Goal: Task Accomplishment & Management: Use online tool/utility

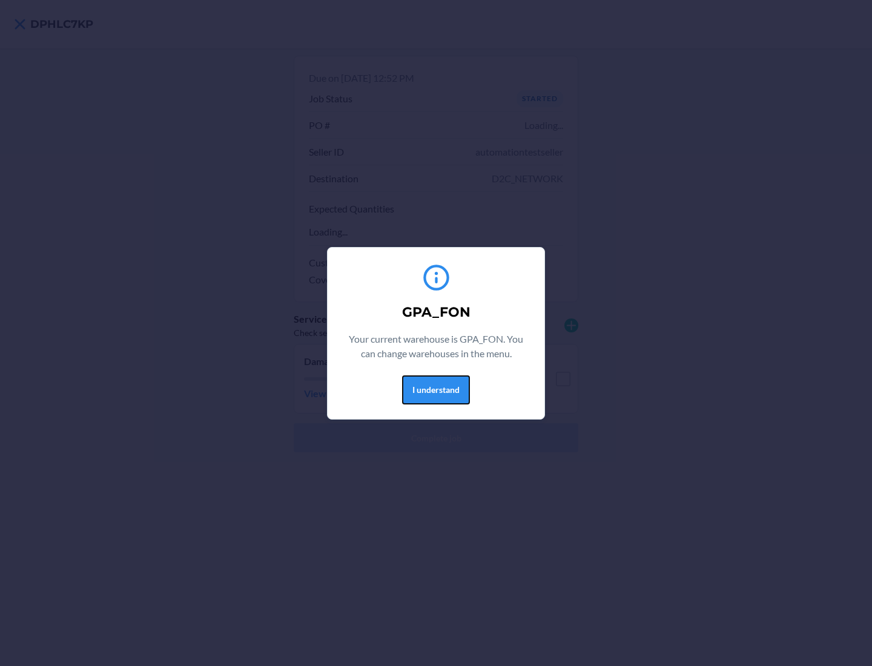
click at [435, 389] on button "I understand" at bounding box center [436, 389] width 68 height 29
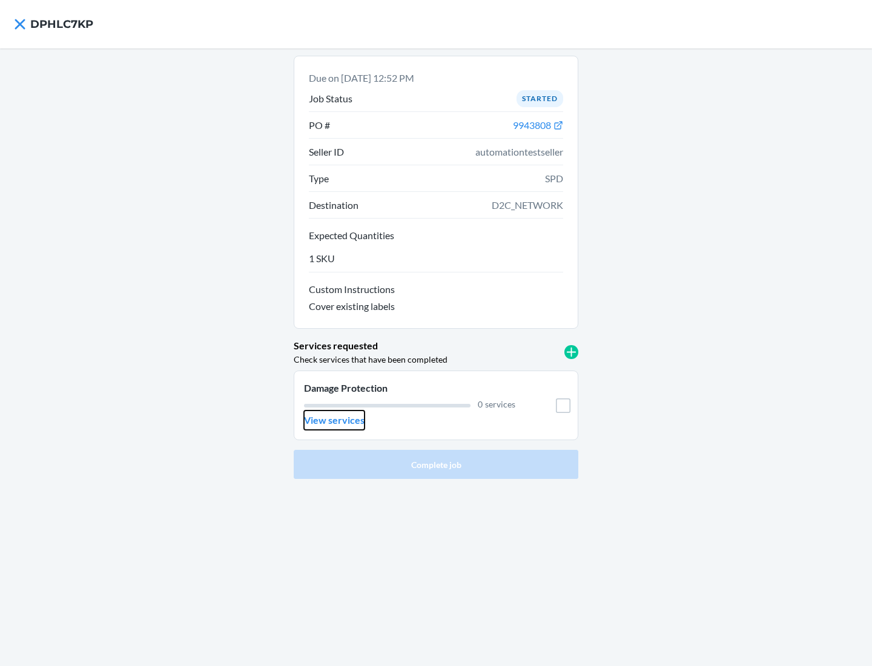
click at [334, 420] on p "View services" at bounding box center [334, 420] width 61 height 15
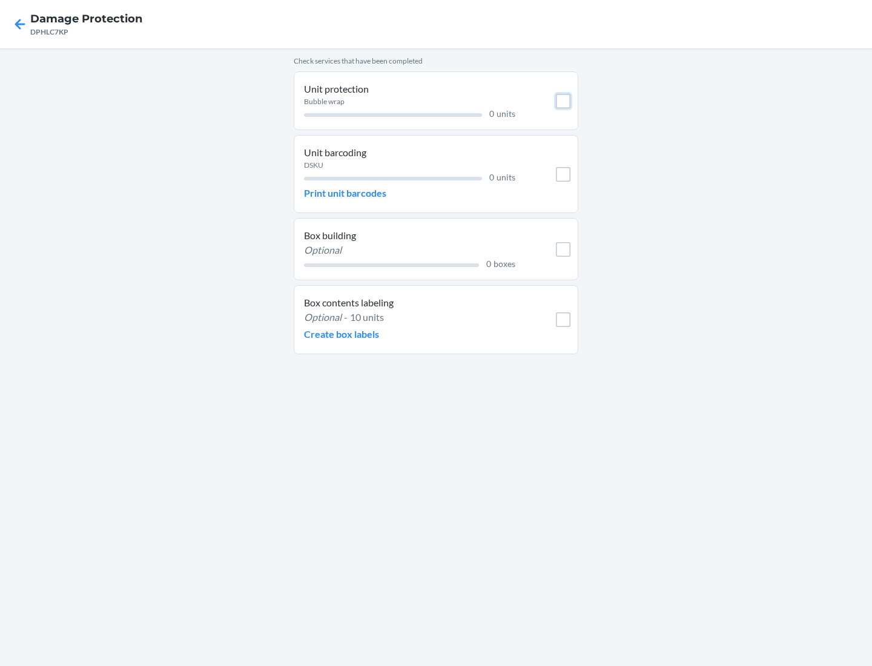
click at [563, 101] on input "checkbox" at bounding box center [563, 101] width 15 height 15
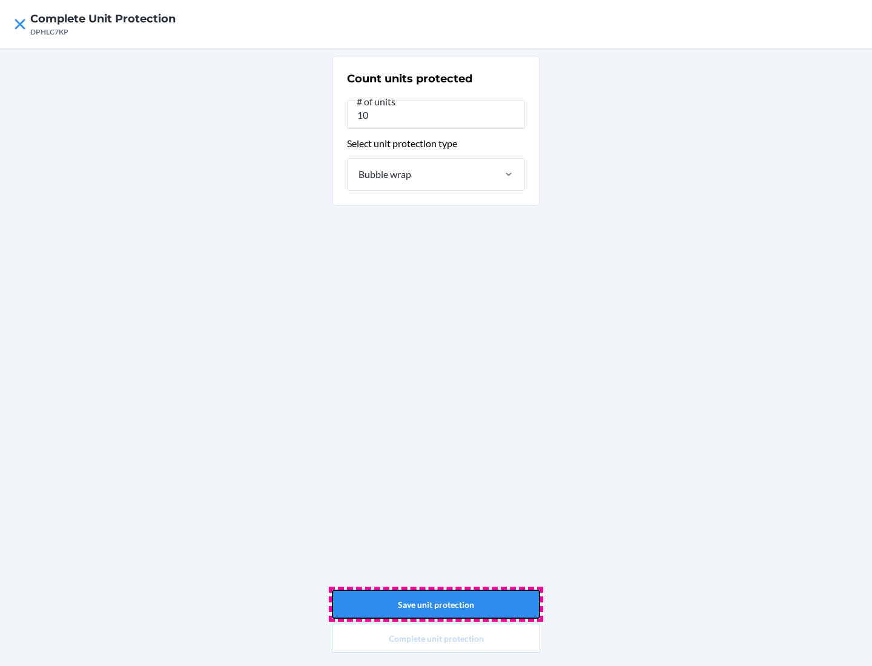
click at [436, 604] on button "Save unit protection" at bounding box center [436, 604] width 208 height 29
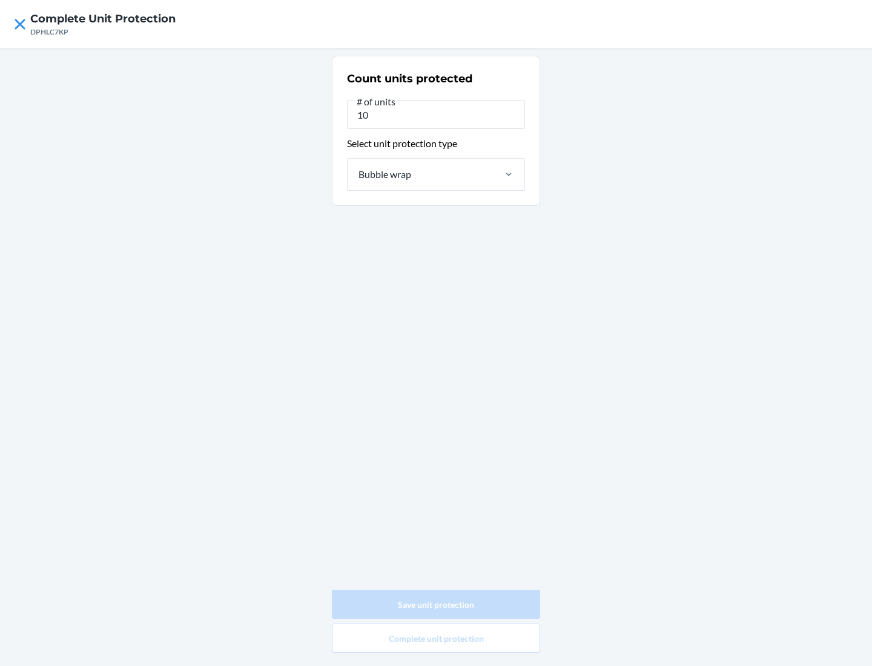
type input "0"
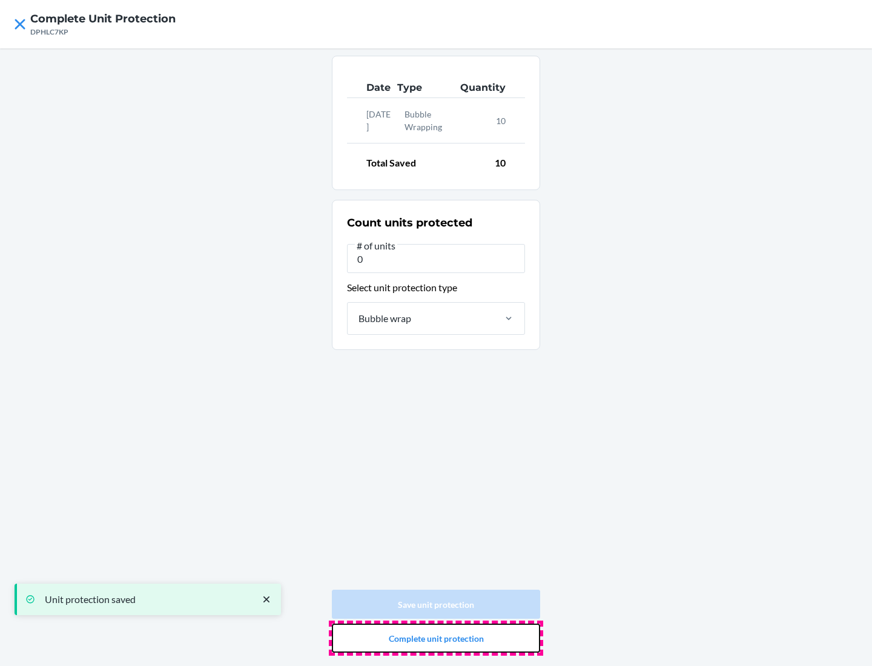
click at [436, 638] on button "Complete unit protection" at bounding box center [436, 638] width 208 height 29
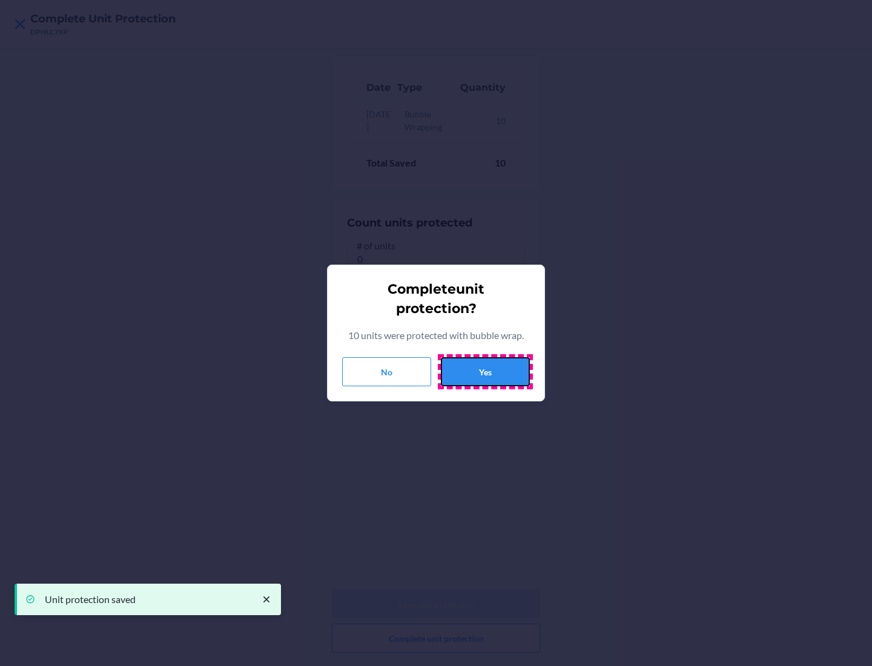
click at [485, 372] on button "Yes" at bounding box center [485, 371] width 89 height 29
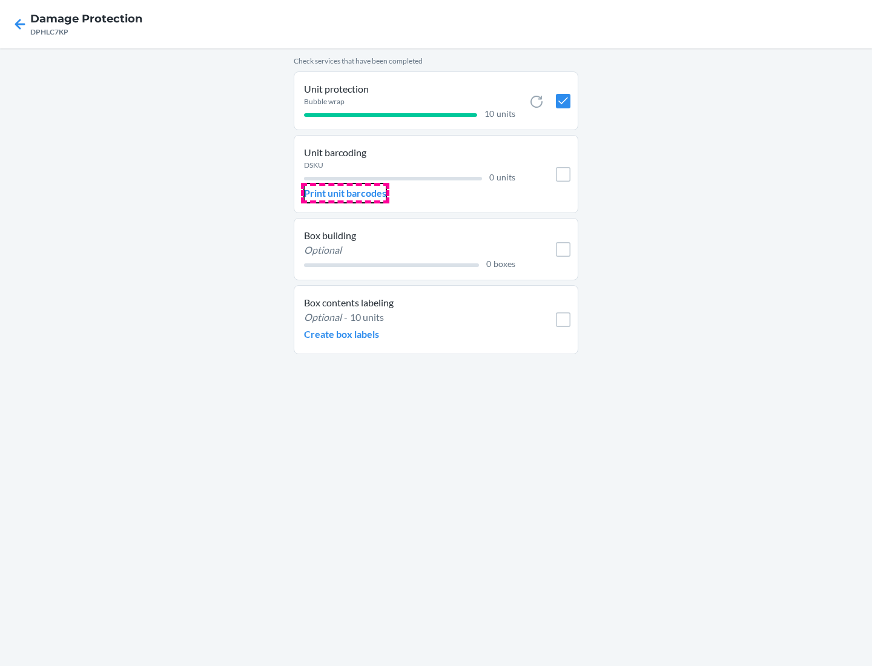
click at [345, 193] on p "Print unit barcodes" at bounding box center [345, 193] width 82 height 15
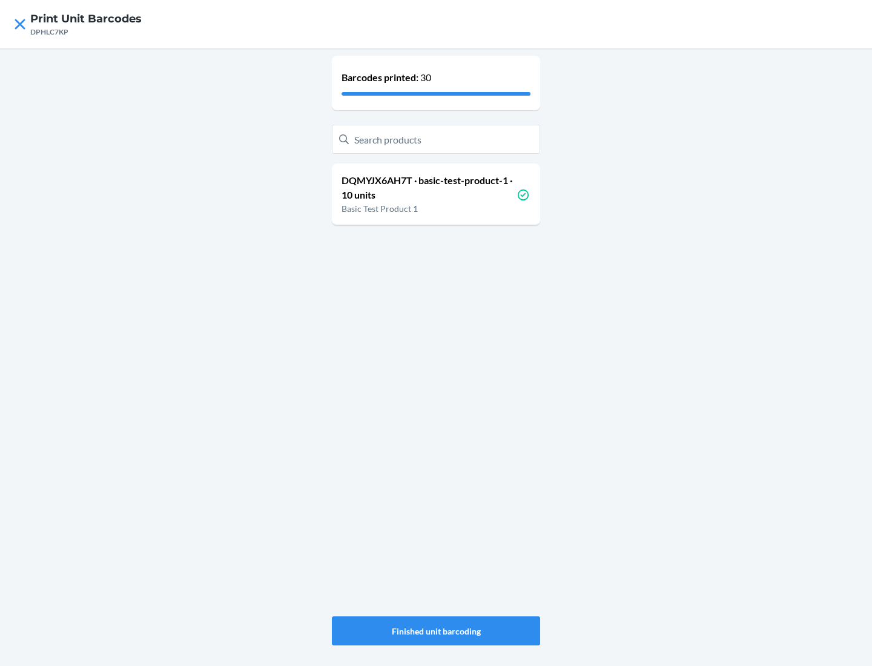
click at [429, 188] on p "DQMYJX6AH7T · basic-test-product-1 · 10 units" at bounding box center [428, 187] width 175 height 29
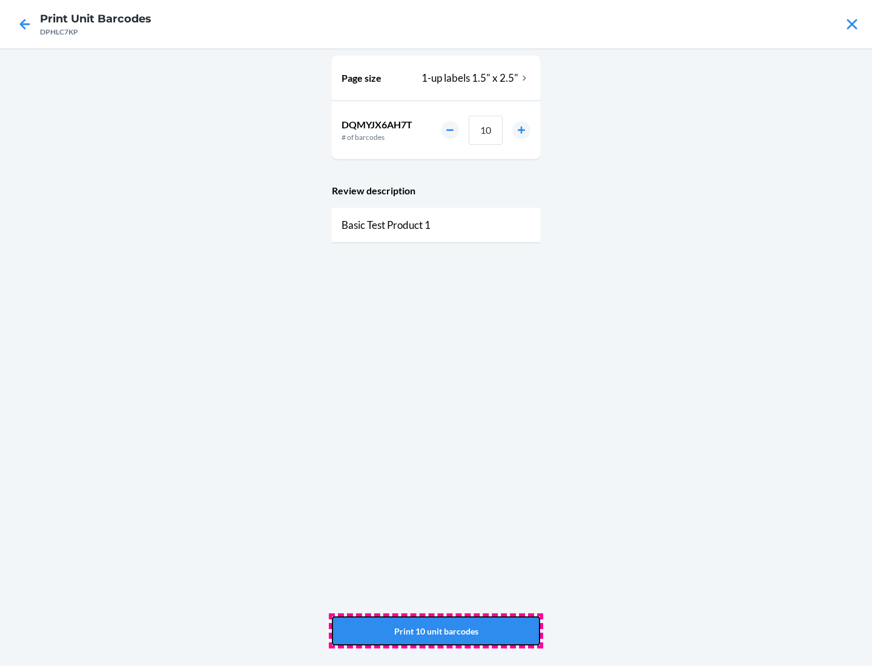
click at [436, 631] on button "Print 10 unit barcodes" at bounding box center [436, 630] width 208 height 29
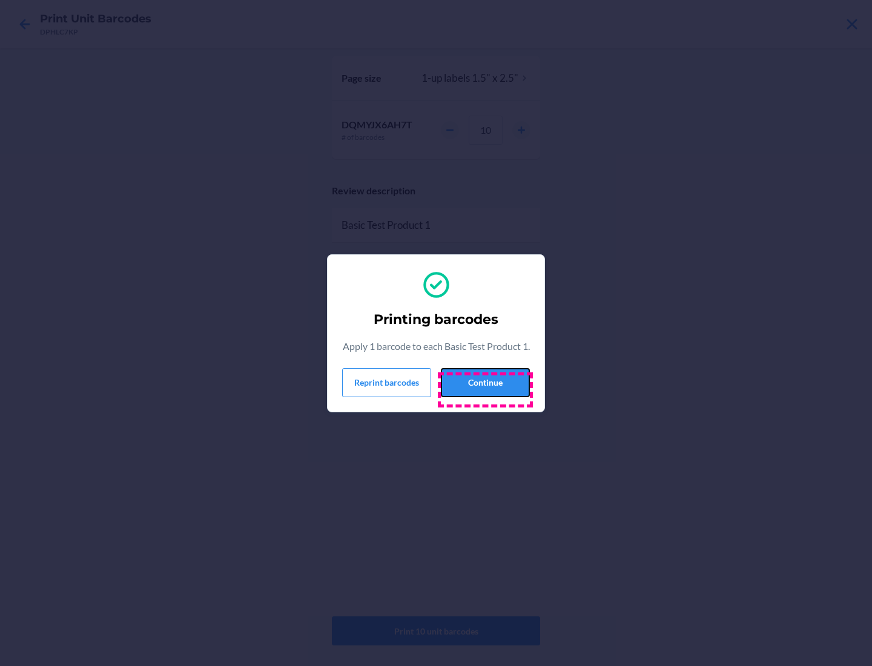
click at [485, 389] on button "Continue" at bounding box center [485, 382] width 89 height 29
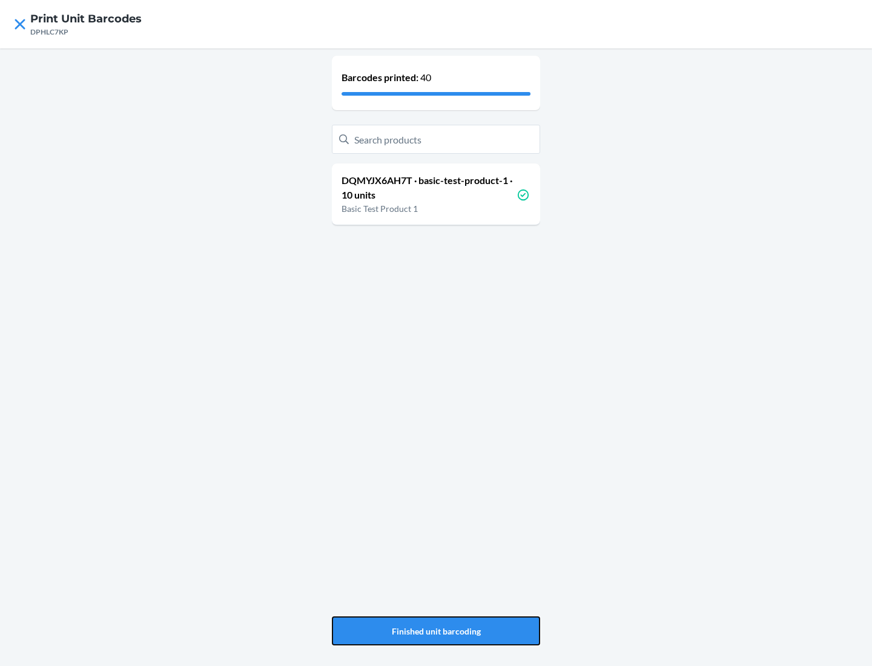
click at [436, 631] on button "Finished unit barcoding" at bounding box center [436, 630] width 208 height 29
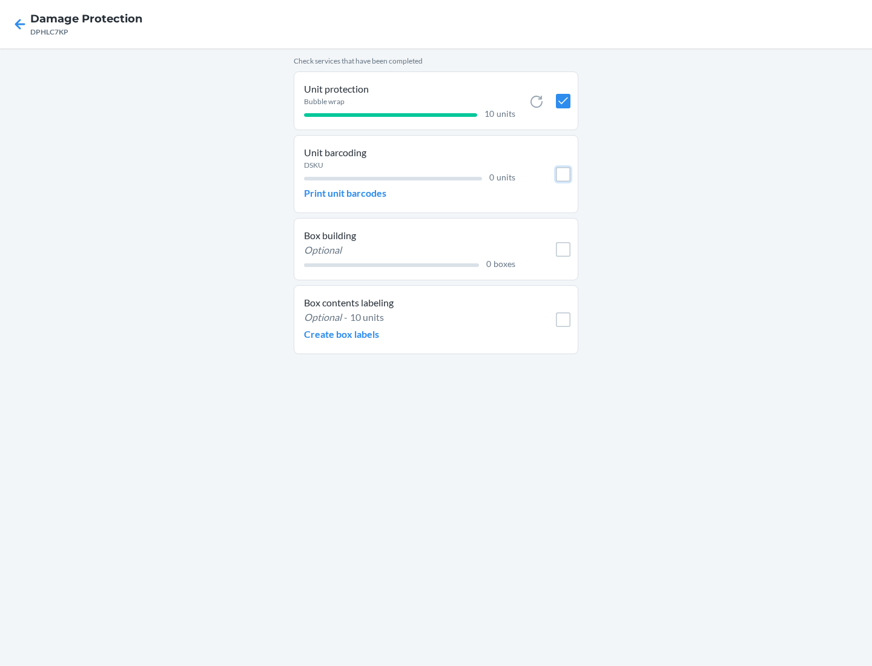
click at [563, 174] on input "checkbox" at bounding box center [563, 174] width 15 height 15
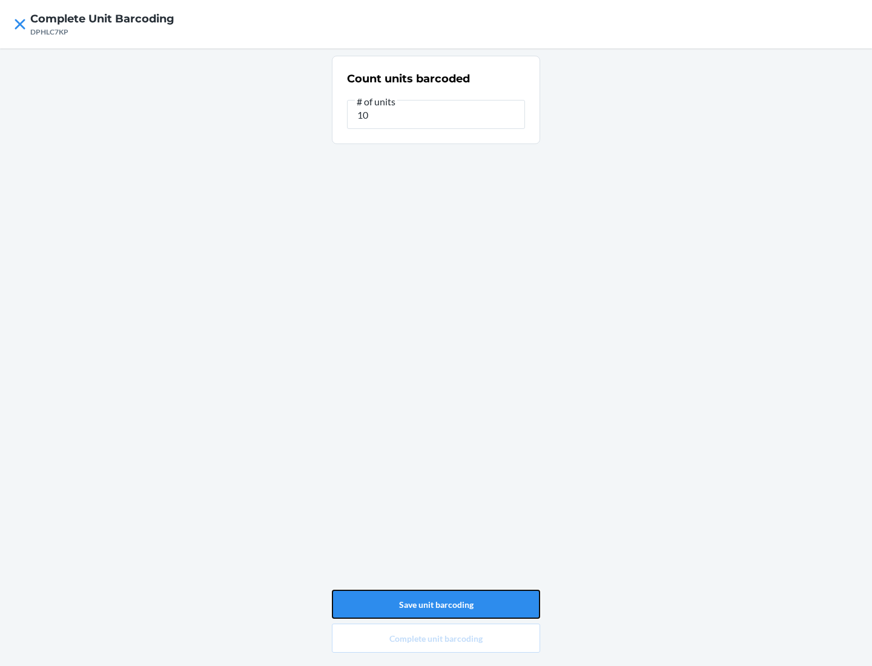
click at [436, 604] on button "Save unit barcoding" at bounding box center [436, 604] width 208 height 29
type input "0"
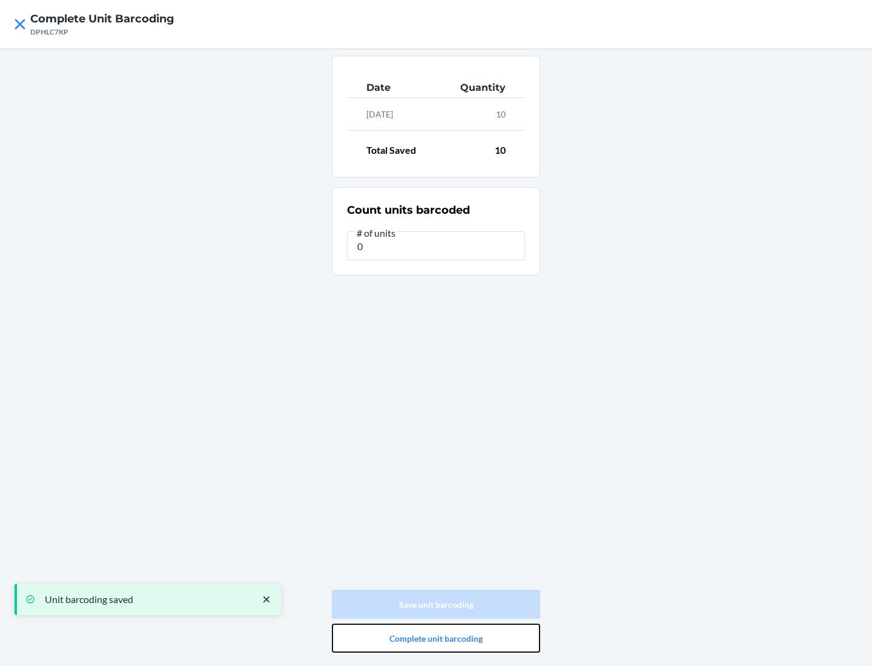
click at [436, 638] on button "Complete unit barcoding" at bounding box center [436, 638] width 208 height 29
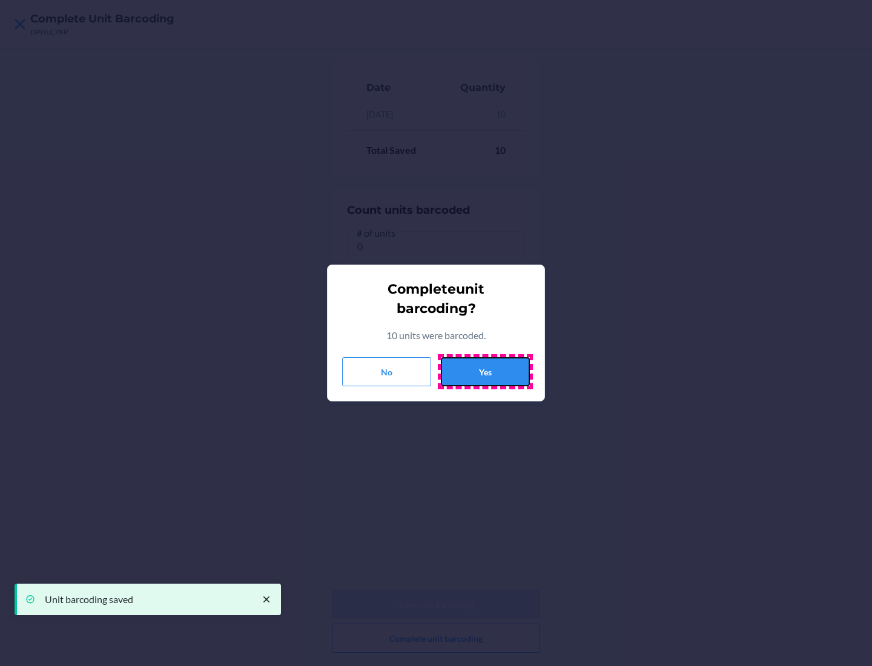
click at [485, 372] on button "Yes" at bounding box center [485, 371] width 89 height 29
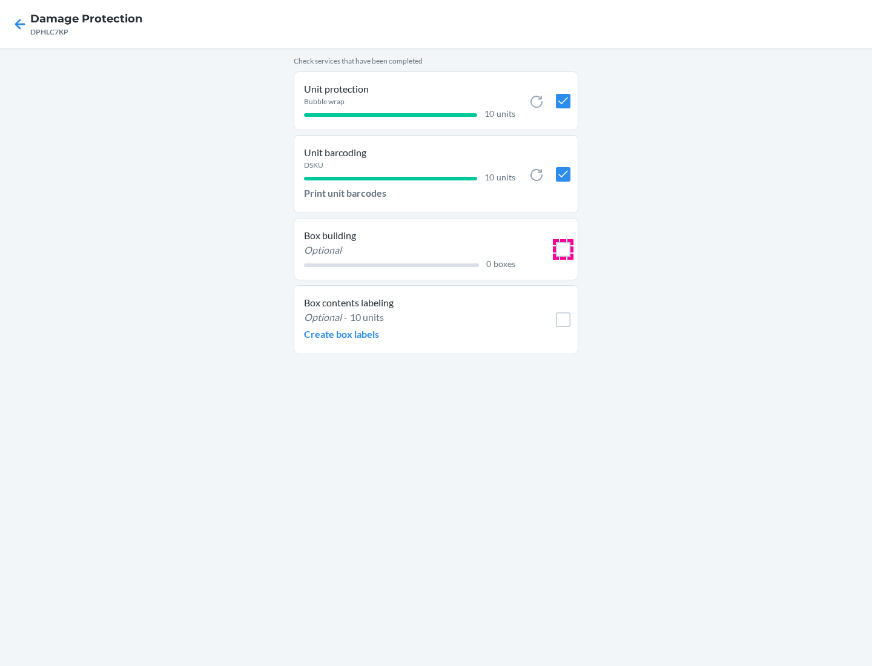
click at [563, 249] on input "checkbox" at bounding box center [563, 249] width 15 height 15
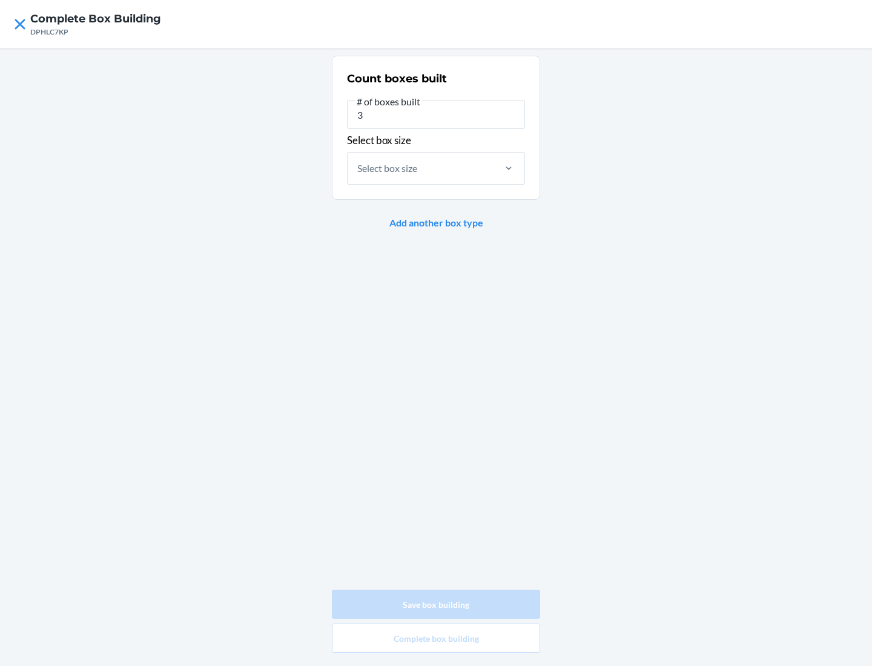
click at [388, 168] on div "Select box size" at bounding box center [387, 168] width 60 height 15
click at [358, 168] on input "Select box size" at bounding box center [357, 168] width 1 height 15
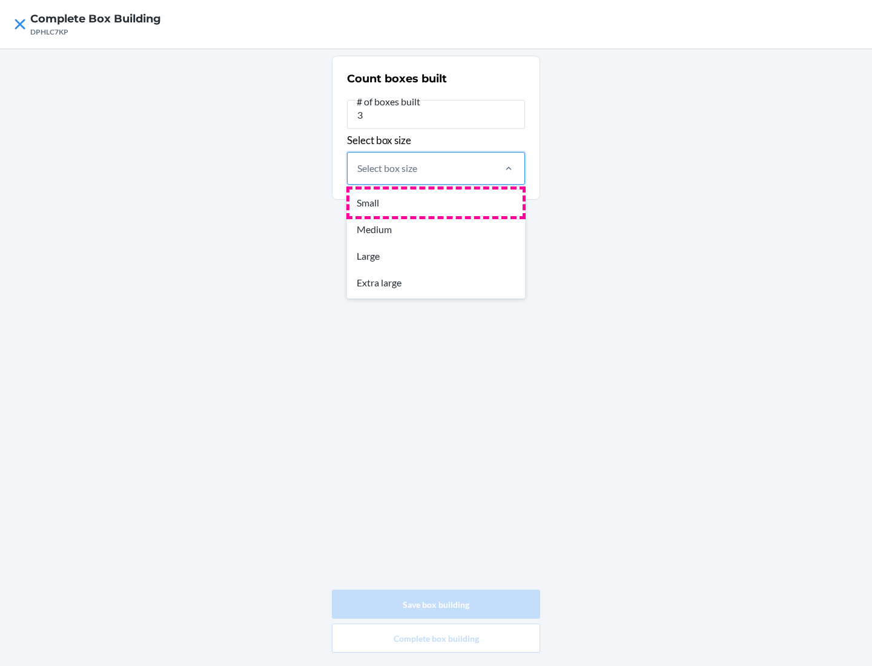
click at [436, 202] on div "Small" at bounding box center [435, 203] width 173 height 27
click at [358, 176] on input "option Small focused, 1 of 4. 4 results available. Use Up and Down to choose op…" at bounding box center [357, 168] width 1 height 15
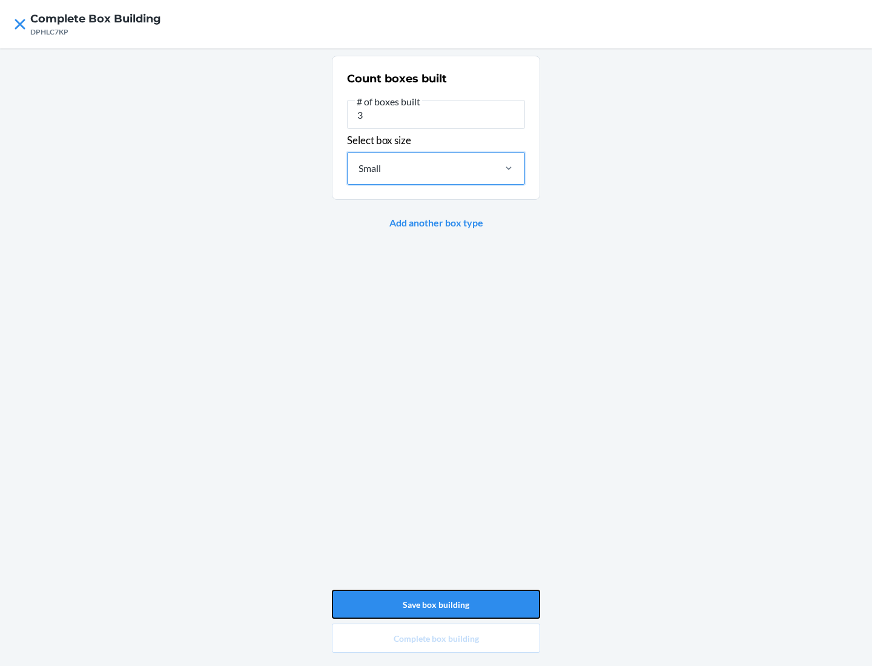
click at [436, 604] on button "Save box building" at bounding box center [436, 604] width 208 height 29
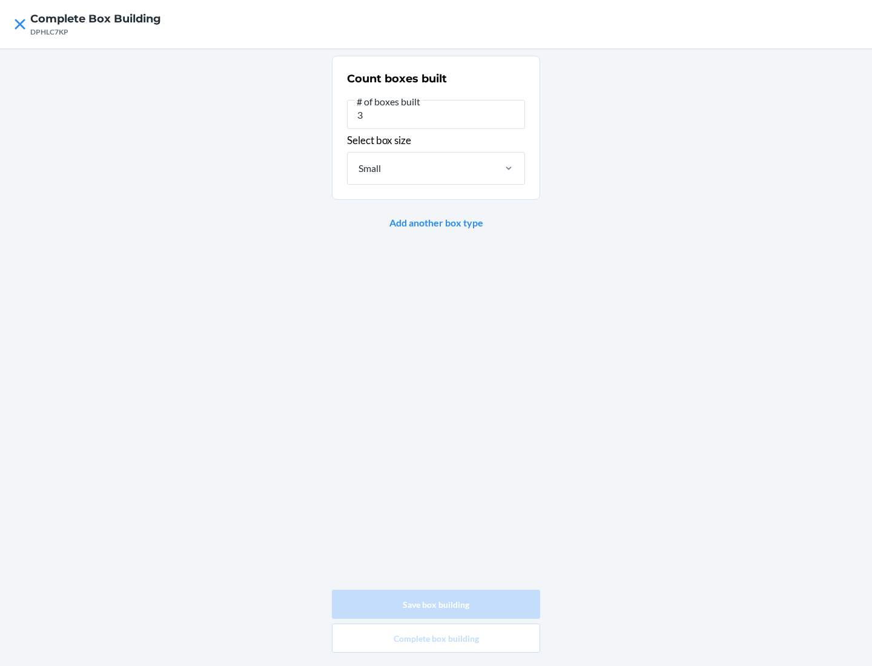
type input "0"
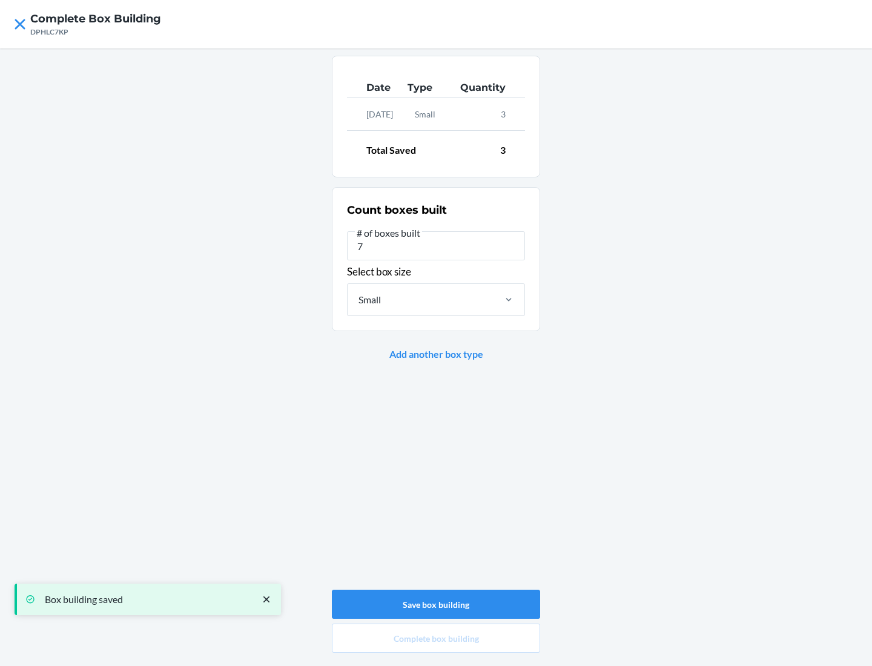
click at [420, 299] on div "Small" at bounding box center [420, 299] width 145 height 31
click at [358, 299] on input "Small" at bounding box center [357, 299] width 1 height 15
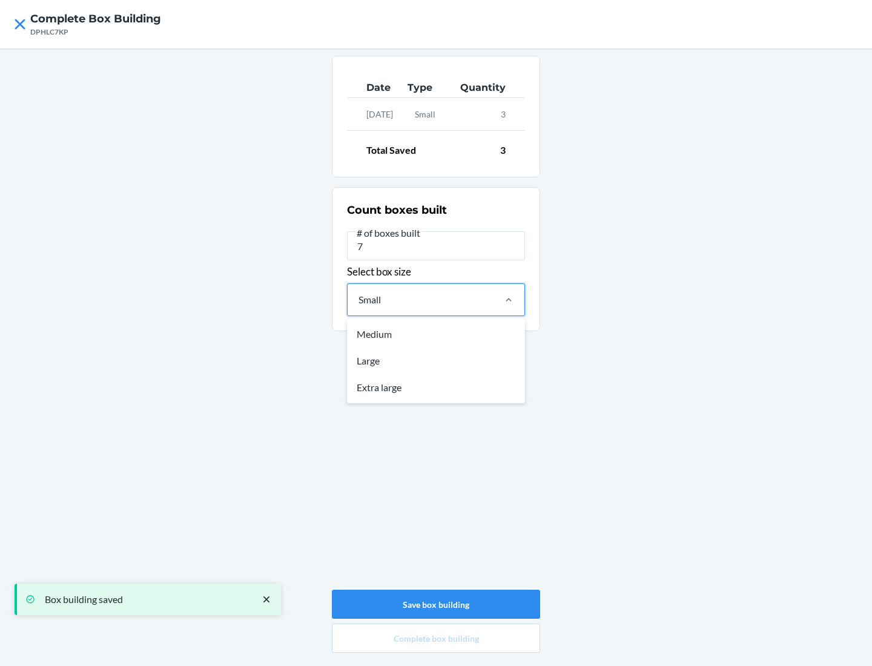
click at [436, 360] on div "Large" at bounding box center [435, 361] width 173 height 27
click at [358, 307] on input "option Small, selected. option Medium focused, 1 of 3. 3 results available. Use…" at bounding box center [357, 299] width 1 height 15
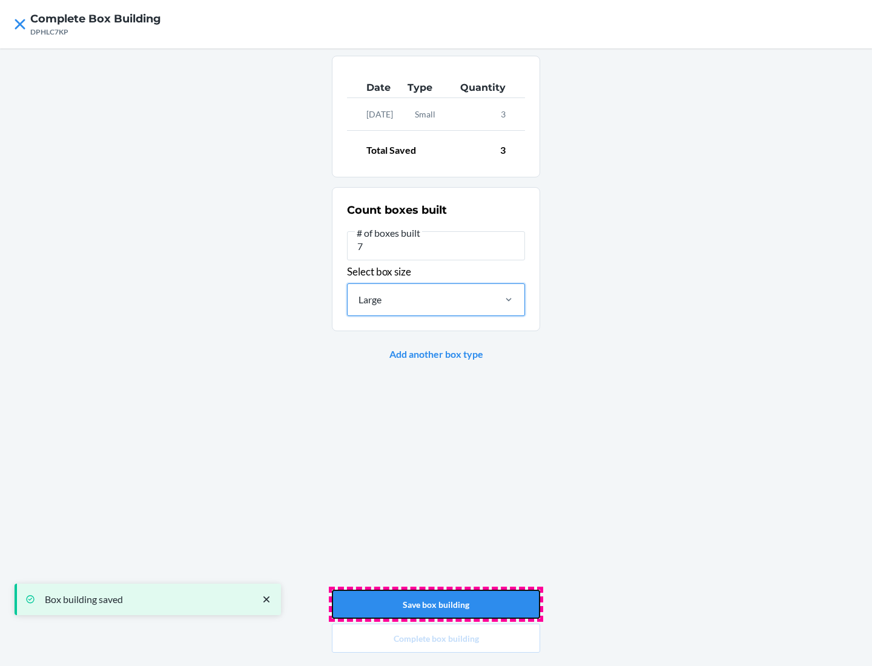
click at [436, 604] on button "Save box building" at bounding box center [436, 604] width 208 height 29
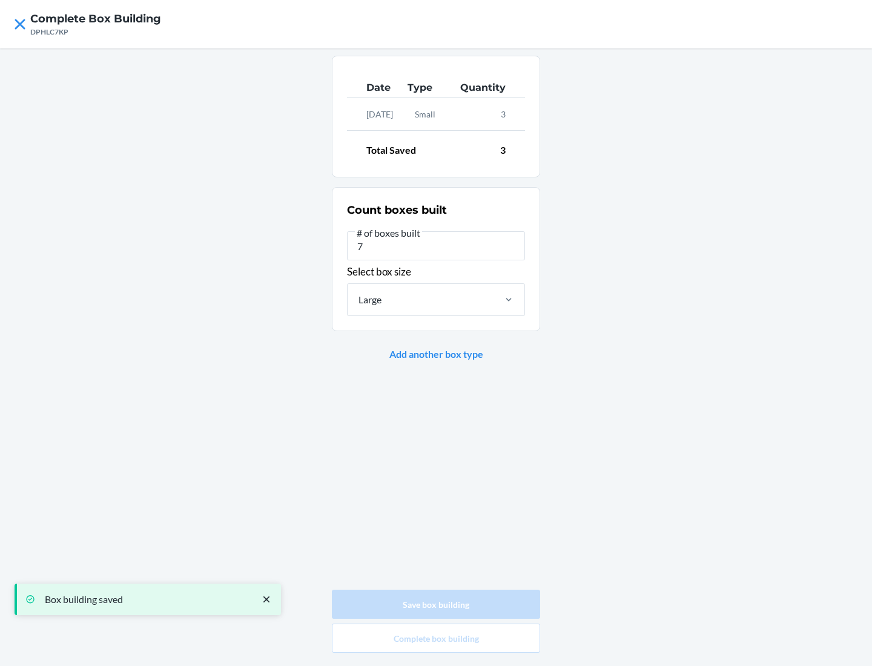
type input "0"
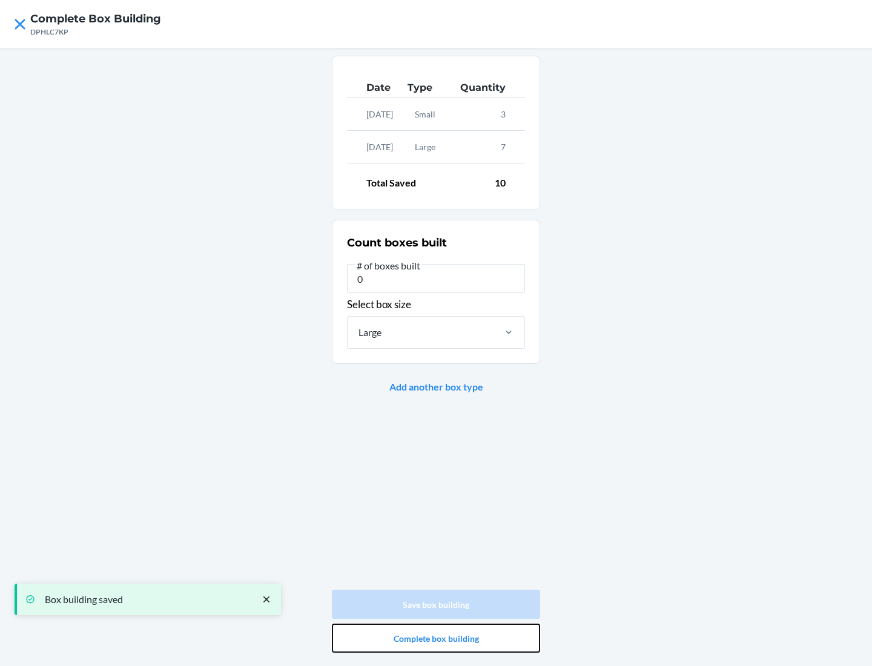
click at [436, 638] on button "Complete box building" at bounding box center [436, 638] width 208 height 29
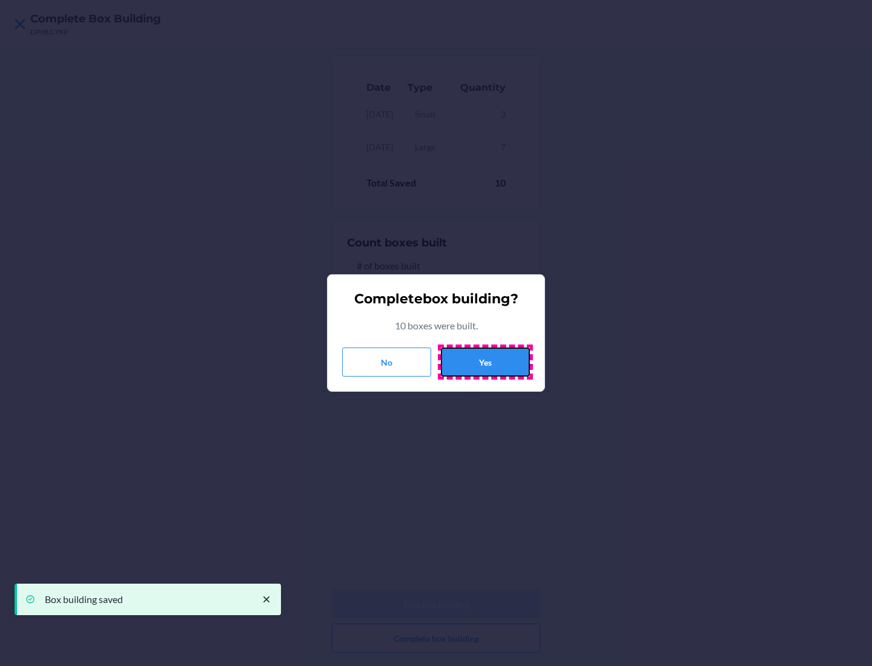
click at [485, 362] on button "Yes" at bounding box center [485, 362] width 89 height 29
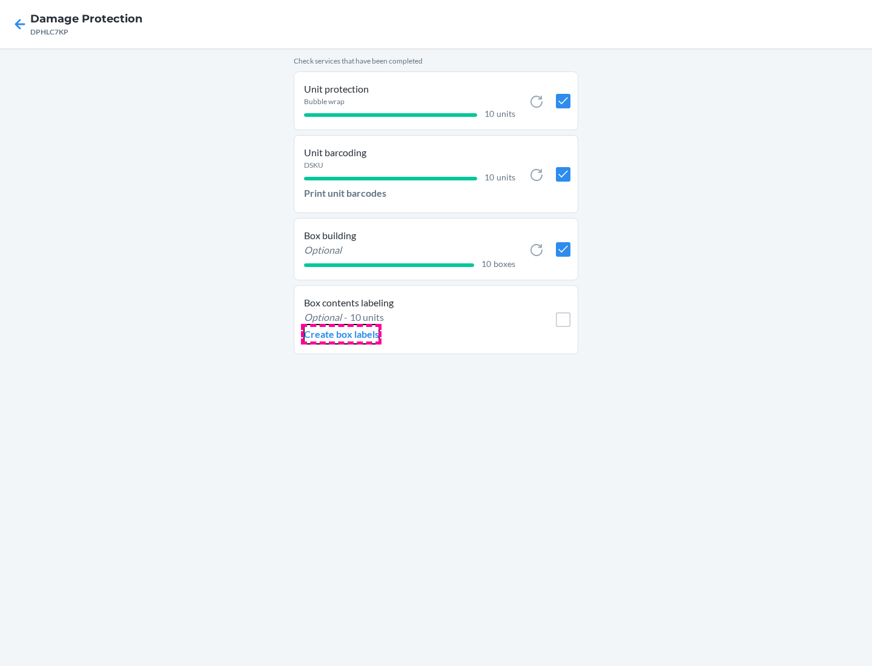
click at [341, 334] on p "Create box labels" at bounding box center [341, 334] width 75 height 15
